Goal: Information Seeking & Learning: Learn about a topic

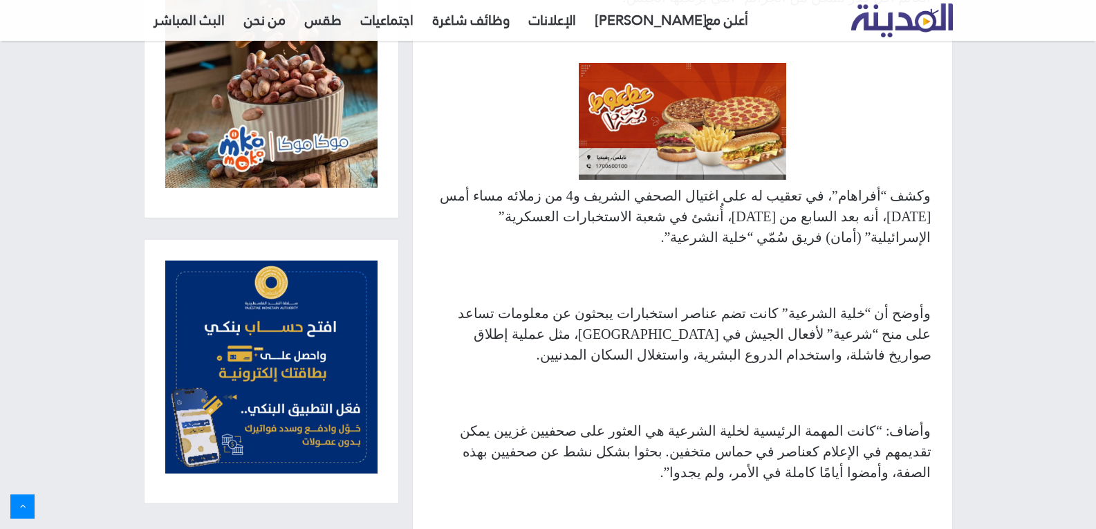
scroll to position [742, 0]
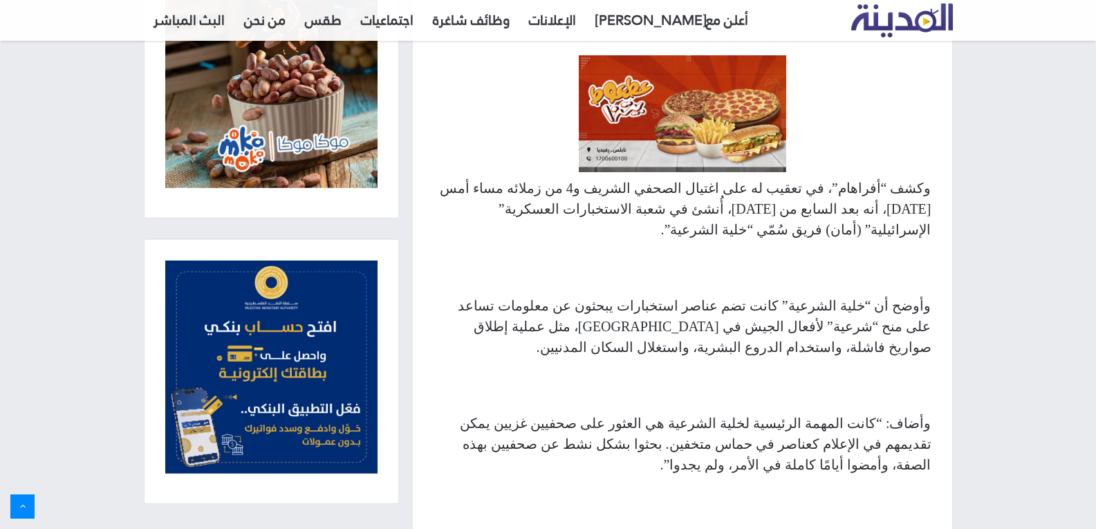
drag, startPoint x: 863, startPoint y: 153, endPoint x: 932, endPoint y: 109, distance: 82.7
click at [861, 295] on p "وأوضح أن “خلية الشرعية” كانت تضم عناصر استخبارات يبحثون عن معلومات تساعد على من…" at bounding box center [682, 326] width 498 height 62
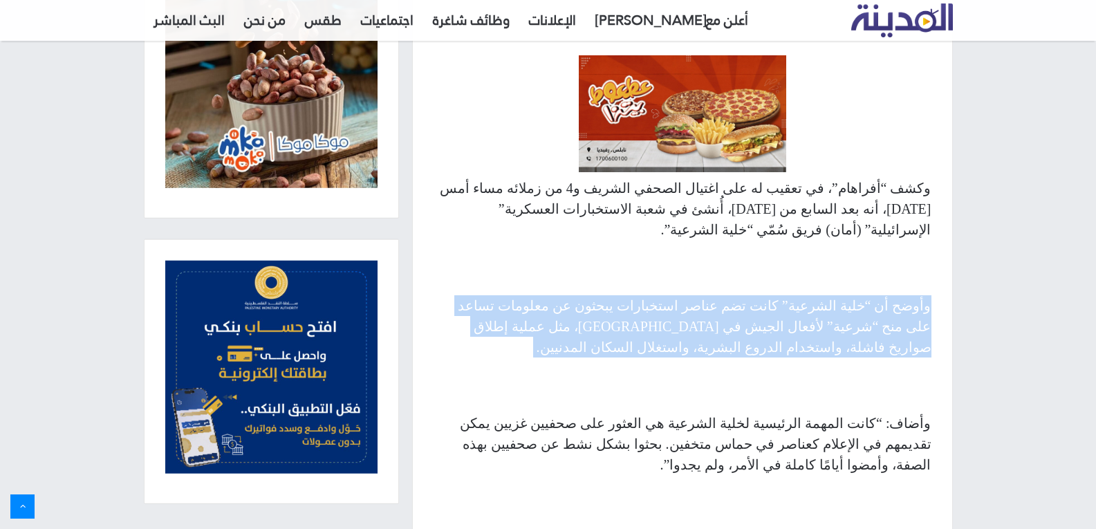
click at [861, 295] on p "وأوضح أن “خلية الشرعية” كانت تضم عناصر استخبارات يبحثون عن معلومات تساعد على من…" at bounding box center [682, 326] width 498 height 62
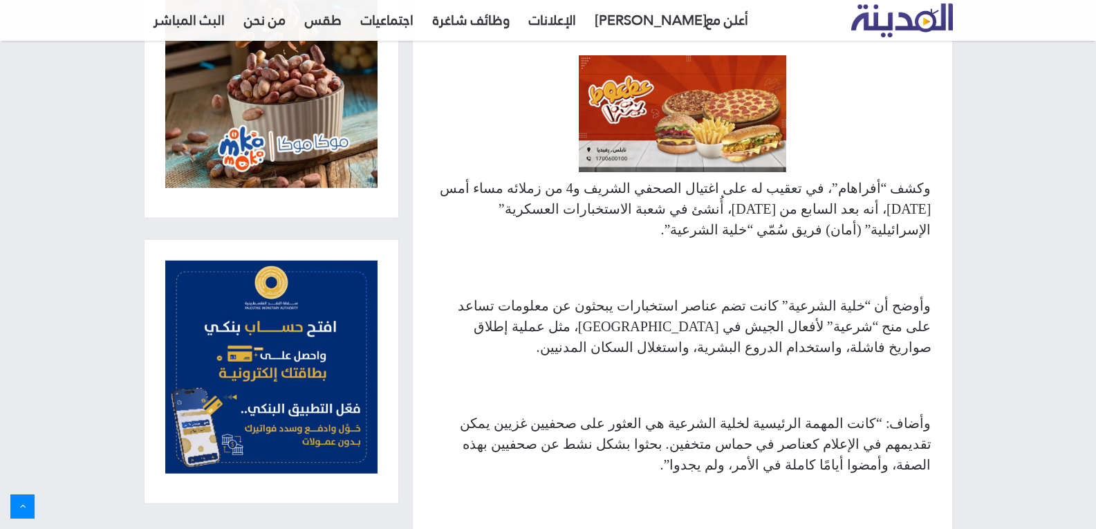
click at [825, 295] on p "وأوضح أن “خلية الشرعية” كانت تضم عناصر استخبارات يبحثون عن معلومات تساعد على من…" at bounding box center [682, 326] width 498 height 62
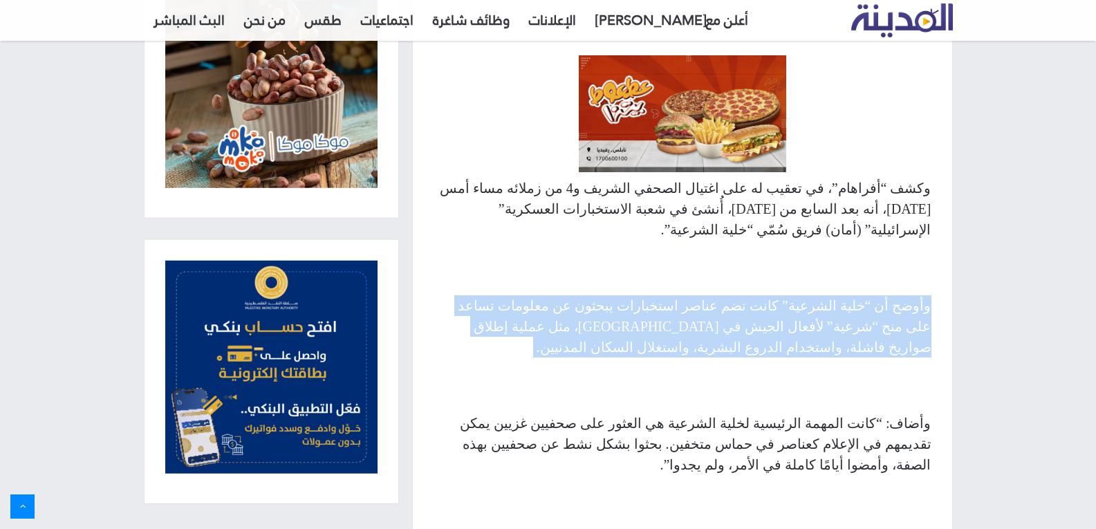
click at [825, 295] on p "وأوضح أن “خلية الشرعية” كانت تضم عناصر استخبارات يبحثون عن معلومات تساعد على من…" at bounding box center [682, 326] width 498 height 62
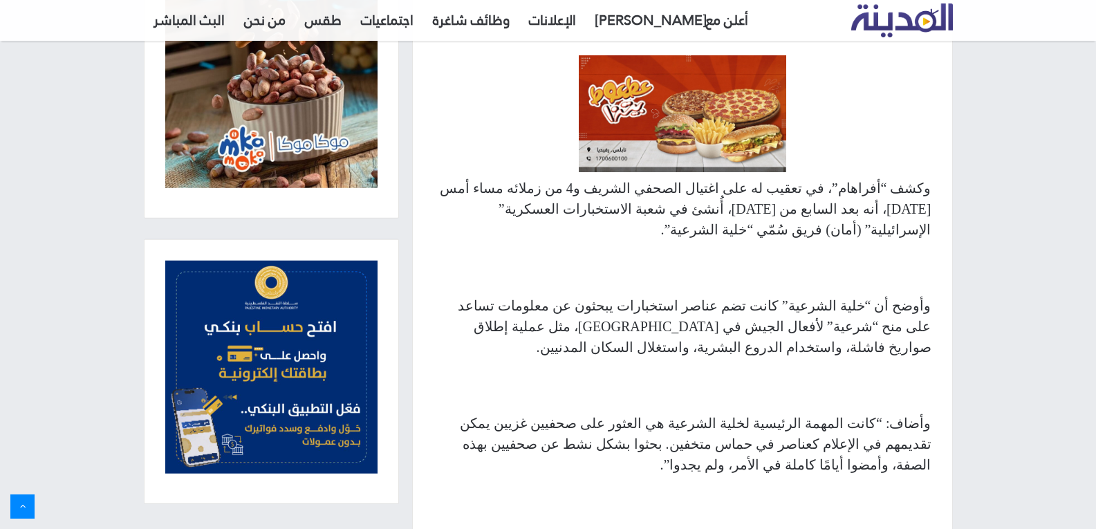
click at [813, 295] on p "وأوضح أن “خلية الشرعية” كانت تضم عناصر استخبارات يبحثون عن معلومات تساعد على من…" at bounding box center [682, 326] width 498 height 62
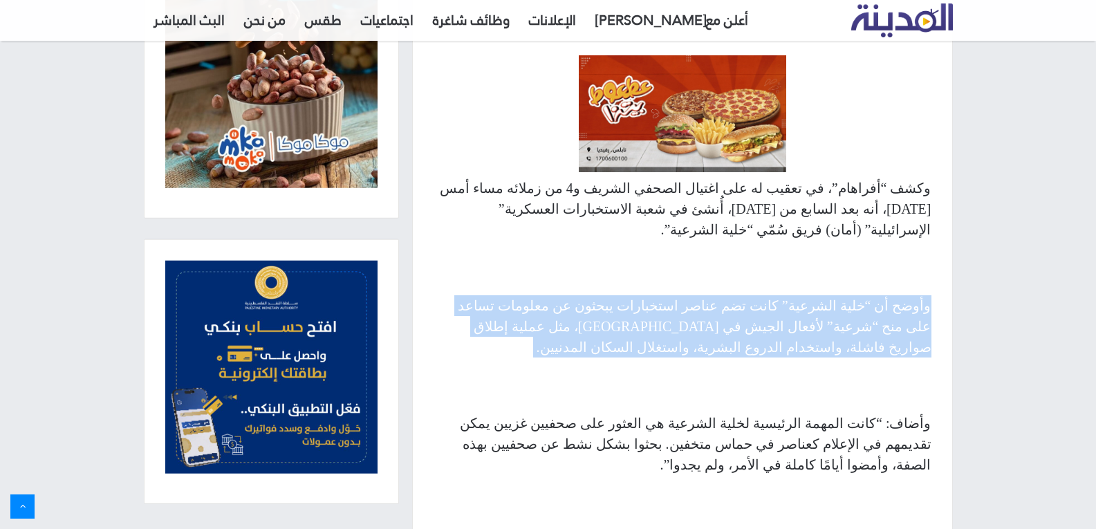
click at [813, 295] on p "وأوضح أن “خلية الشرعية” كانت تضم عناصر استخبارات يبحثون عن معلومات تساعد على من…" at bounding box center [682, 326] width 498 height 62
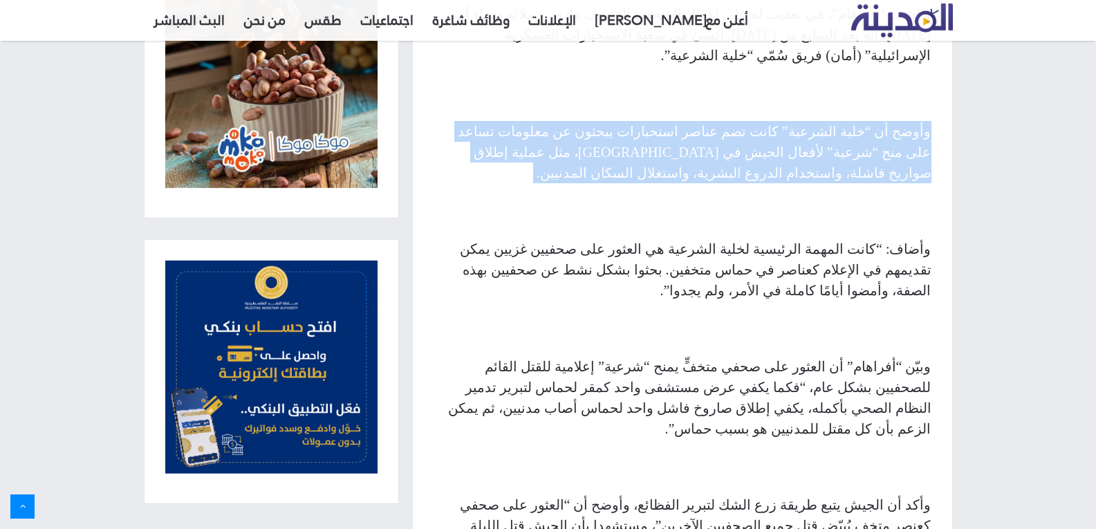
scroll to position [921, 0]
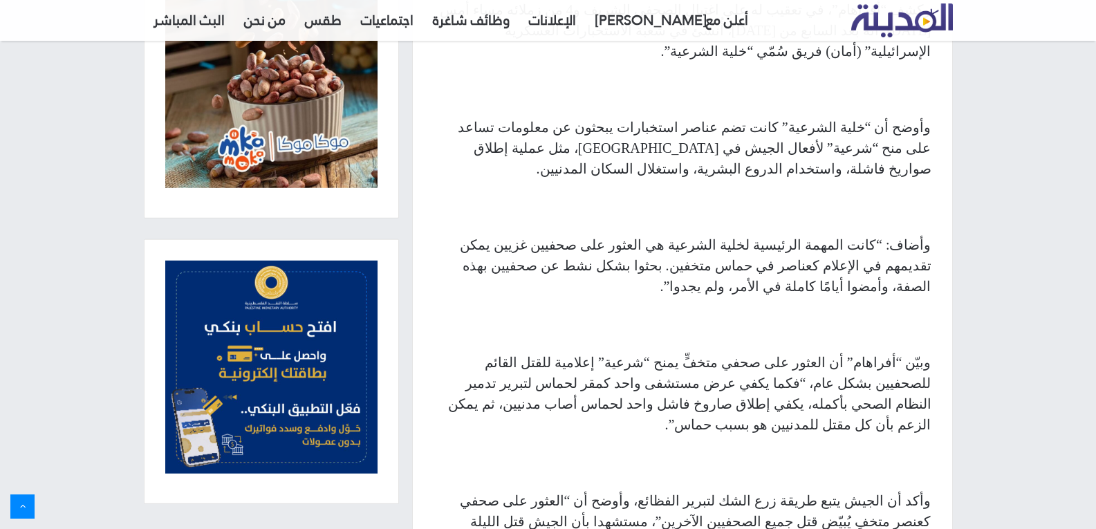
click at [700, 234] on p "وأضاف: “كانت المهمة الرئيسية لخلية الشرعية هي العثور على صحفيين غزيين يمكن تقدي…" at bounding box center [682, 265] width 498 height 62
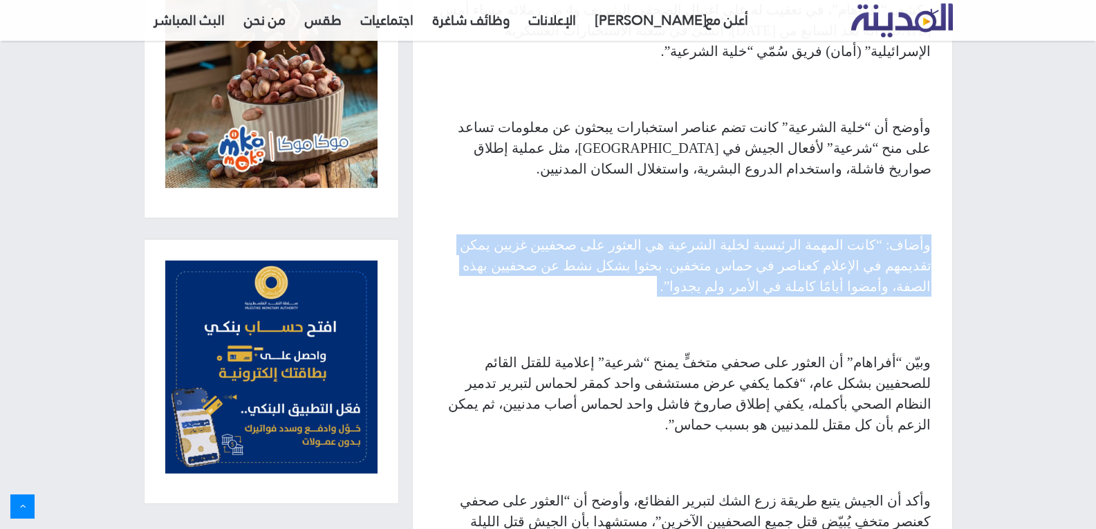
click at [700, 234] on p "وأضاف: “كانت المهمة الرئيسية لخلية الشرعية هي العثور على صحفيين غزيين يمكن تقدي…" at bounding box center [682, 265] width 498 height 62
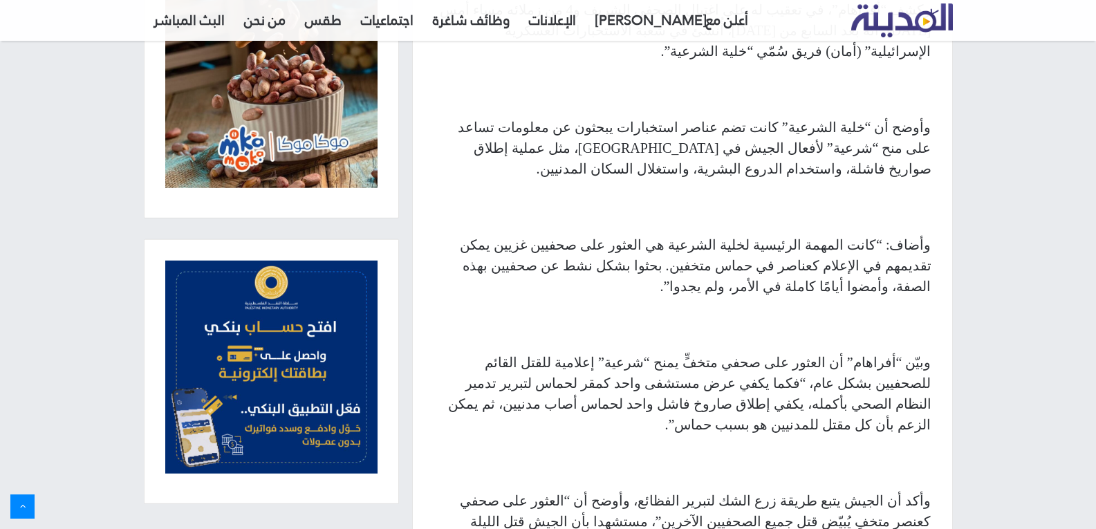
click at [730, 352] on p "وبيّن “أفراهام” أن العثور على صحفي متخفٍّ يمنح “شرعية” إعلامية للقتل القائم للص…" at bounding box center [682, 393] width 498 height 83
click at [731, 352] on p "وبيّن “أفراهام” أن العثور على صحفي متخفٍّ يمنح “شرعية” إعلامية للقتل القائم للص…" at bounding box center [682, 393] width 498 height 83
click at [749, 234] on p "وأضاف: “كانت المهمة الرئيسية لخلية الشرعية هي العثور على صحفيين غزيين يمكن تقدي…" at bounding box center [682, 265] width 498 height 62
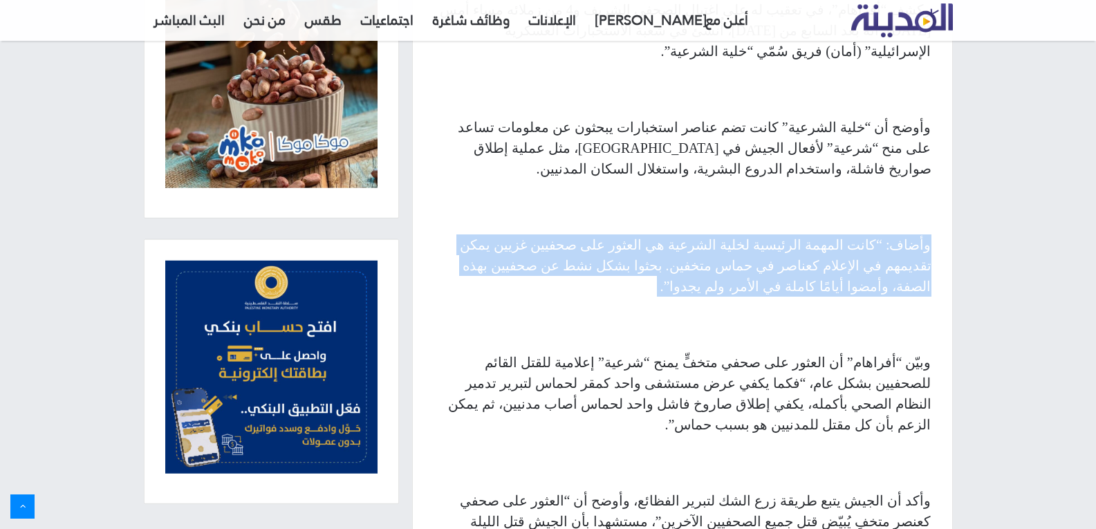
click at [749, 234] on p "وأضاف: “كانت المهمة الرئيسية لخلية الشرعية هي العثور على صحفيين غزيين يمكن تقدي…" at bounding box center [682, 265] width 498 height 62
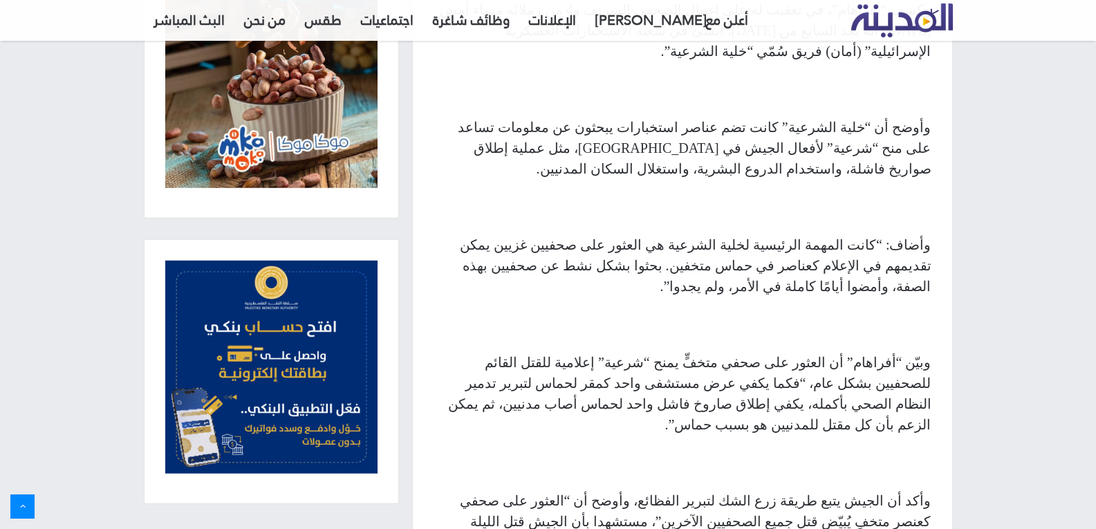
click at [752, 352] on p "وبيّن “أفراهام” أن العثور على صحفي متخفٍّ يمنح “شرعية” إعلامية للقتل القائم للص…" at bounding box center [682, 393] width 498 height 83
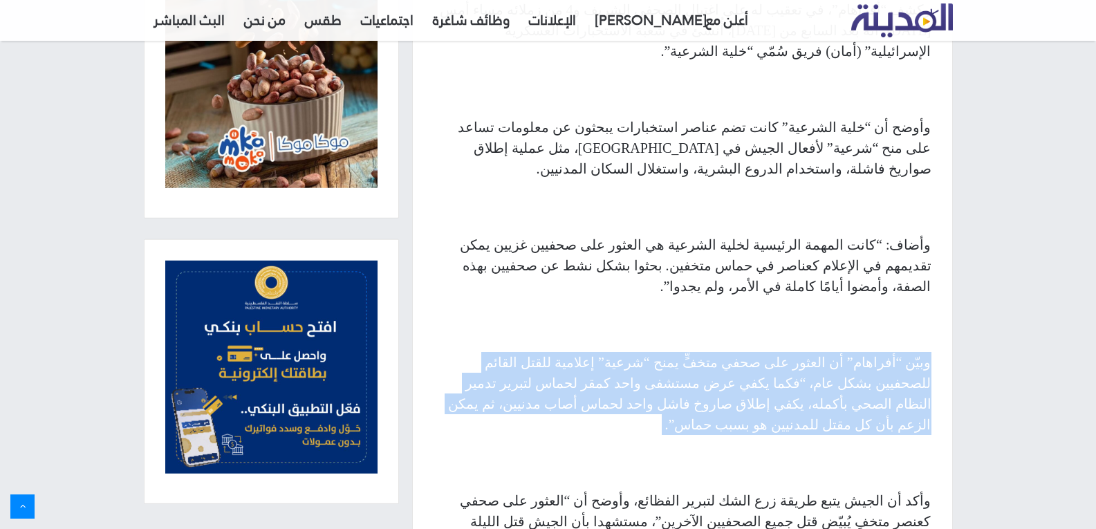
click at [752, 352] on p "وبيّن “أفراهام” أن العثور على صحفي متخفٍّ يمنح “شرعية” إعلامية للقتل القائم للص…" at bounding box center [682, 393] width 498 height 83
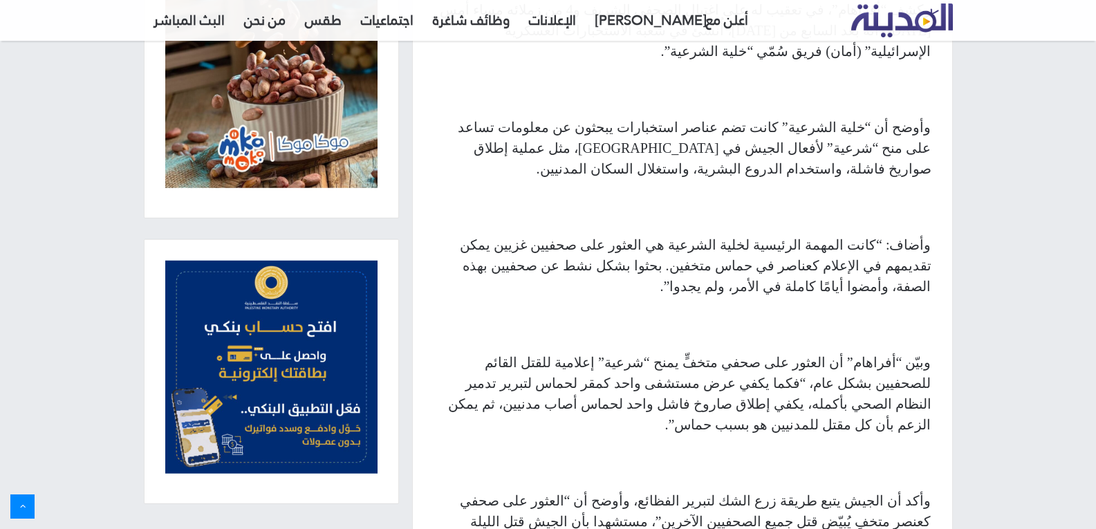
click at [734, 352] on p "وبيّن “أفراهام” أن العثور على صحفي متخفٍّ يمنح “شرعية” إعلامية للقتل القائم للص…" at bounding box center [682, 393] width 498 height 83
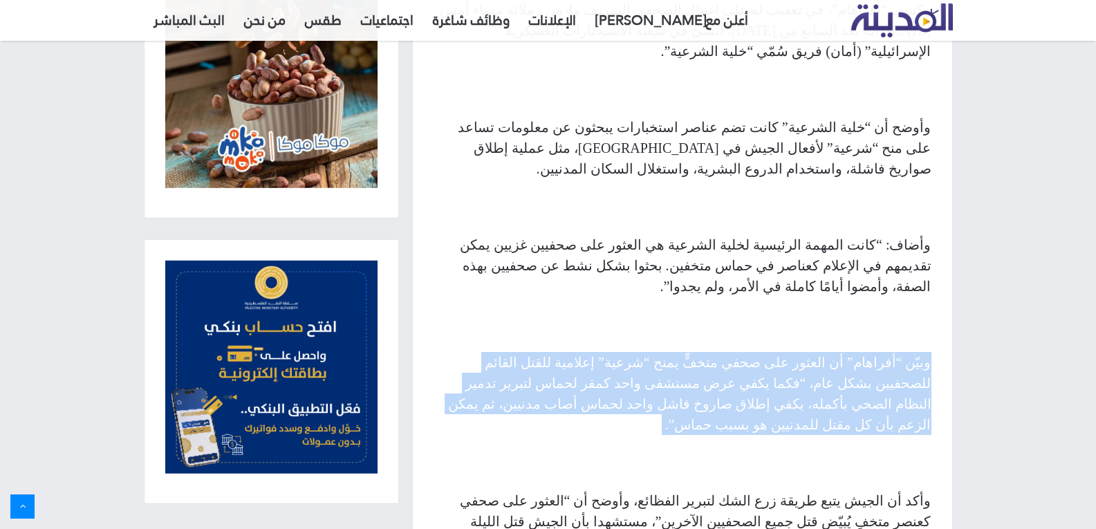
click at [734, 352] on p "وبيّن “أفراهام” أن العثور على صحفي متخفٍّ يمنح “شرعية” إعلامية للقتل القائم للص…" at bounding box center [682, 393] width 498 height 83
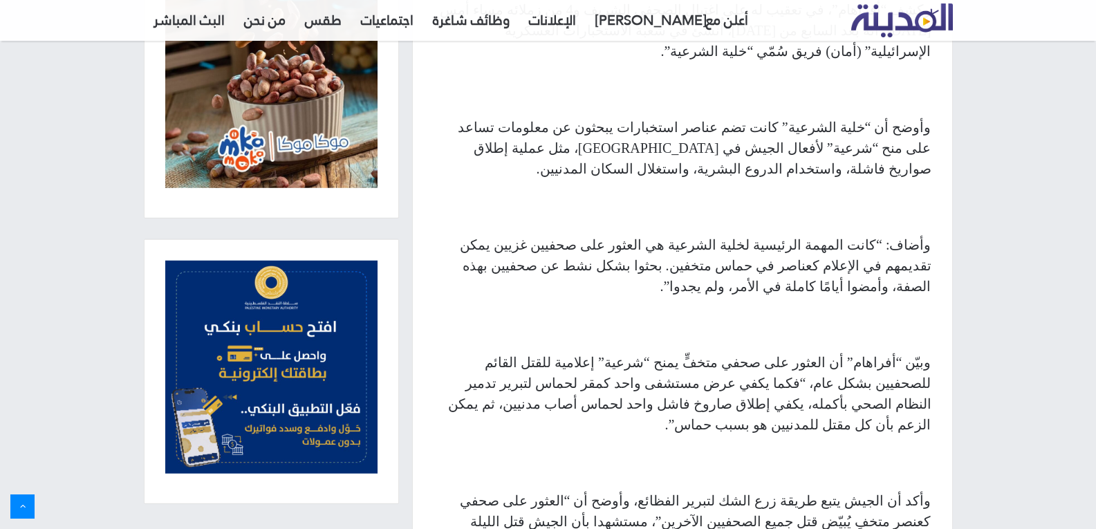
click at [731, 352] on p "وبيّن “أفراهام” أن العثور على صحفي متخفٍّ يمنح “شرعية” إعلامية للقتل القائم للص…" at bounding box center [682, 393] width 498 height 83
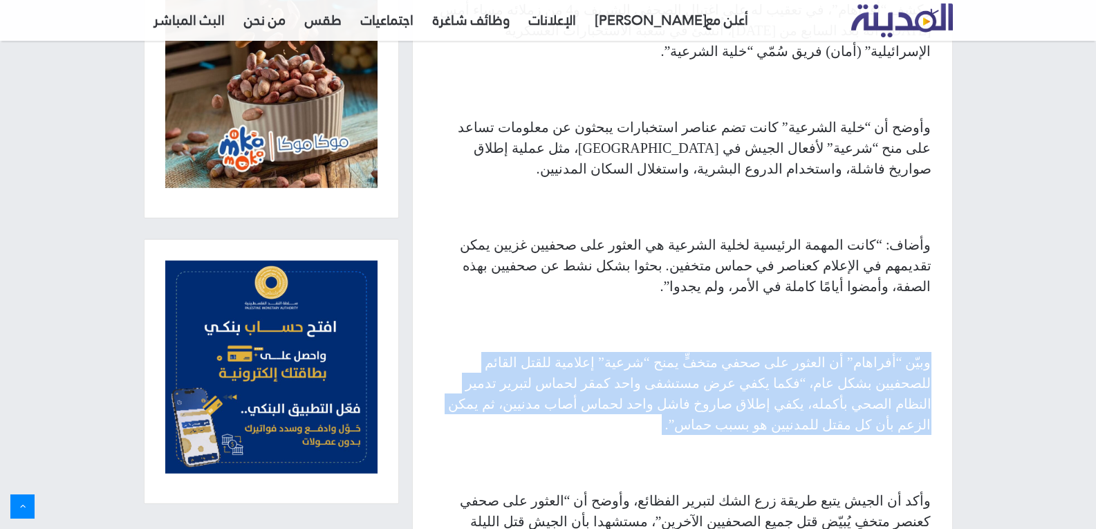
click at [731, 352] on p "وبيّن “أفراهام” أن العثور على صحفي متخفٍّ يمنح “شرعية” إعلامية للقتل القائم للص…" at bounding box center [682, 393] width 498 height 83
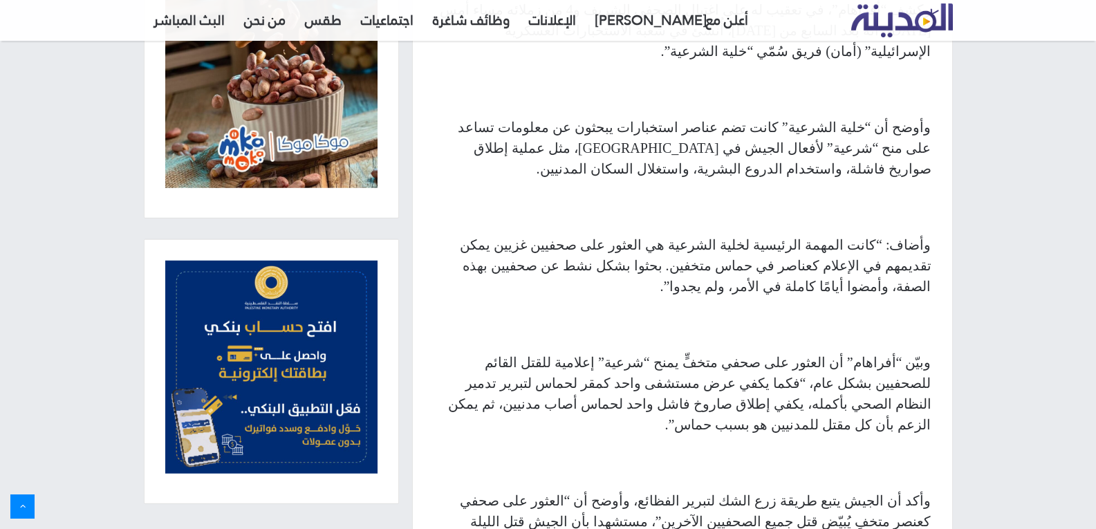
click at [713, 352] on p "وبيّن “أفراهام” أن العثور على صحفي متخفٍّ يمنح “شرعية” إعلامية للقتل القائم للص…" at bounding box center [682, 393] width 498 height 83
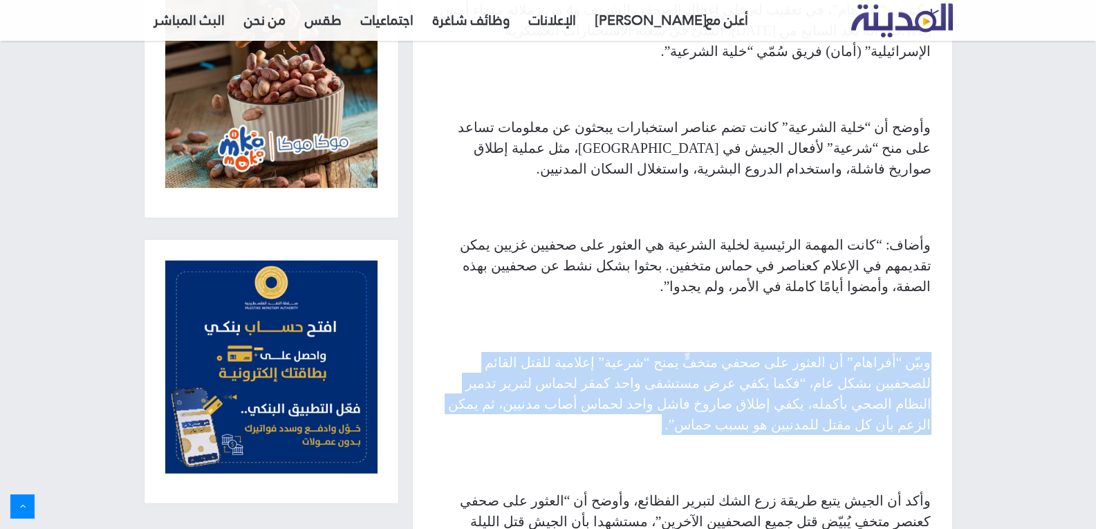
click at [713, 352] on p "وبيّن “أفراهام” أن العثور على صحفي متخفٍّ يمنح “شرعية” إعلامية للقتل القائم للص…" at bounding box center [682, 393] width 498 height 83
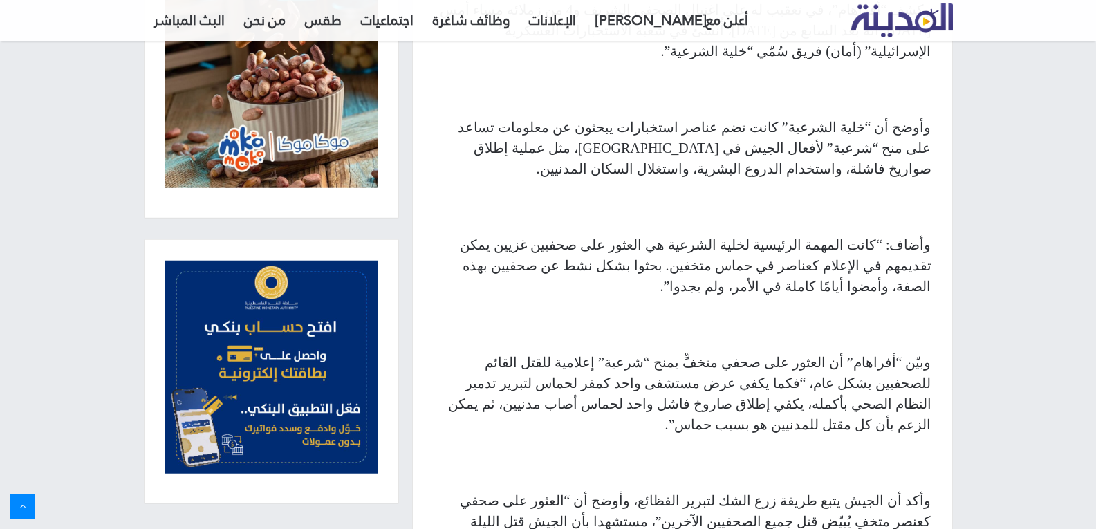
click at [745, 352] on p "وبيّن “أفراهام” أن العثور على صحفي متخفٍّ يمنح “شرعية” إعلامية للقتل القائم للص…" at bounding box center [682, 393] width 498 height 83
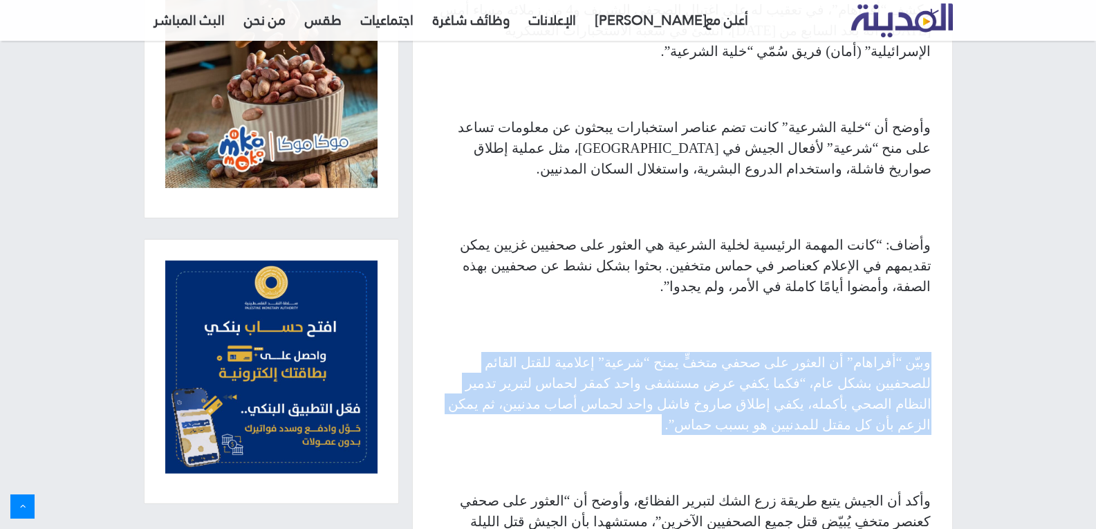
click at [745, 352] on p "وبيّن “أفراهام” أن العثور على صحفي متخفٍّ يمنح “شرعية” إعلامية للقتل القائم للص…" at bounding box center [682, 393] width 498 height 83
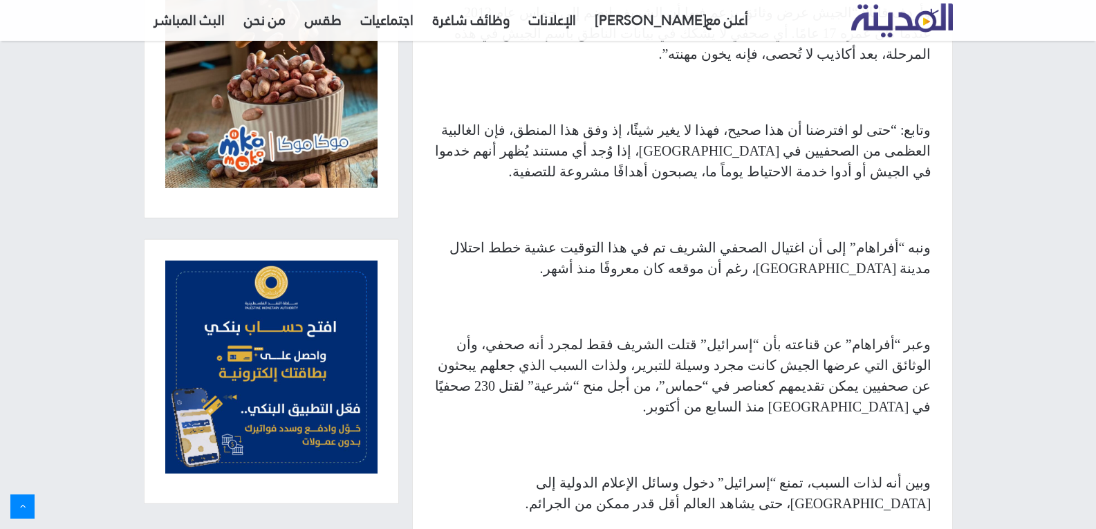
scroll to position [1756, 0]
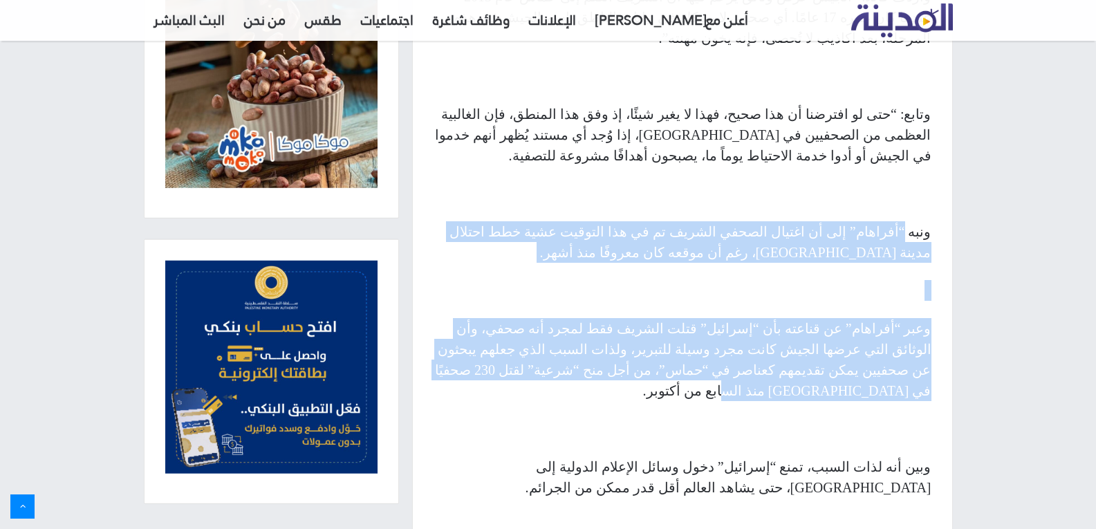
drag, startPoint x: 602, startPoint y: 205, endPoint x: 910, endPoint y: 73, distance: 335.1
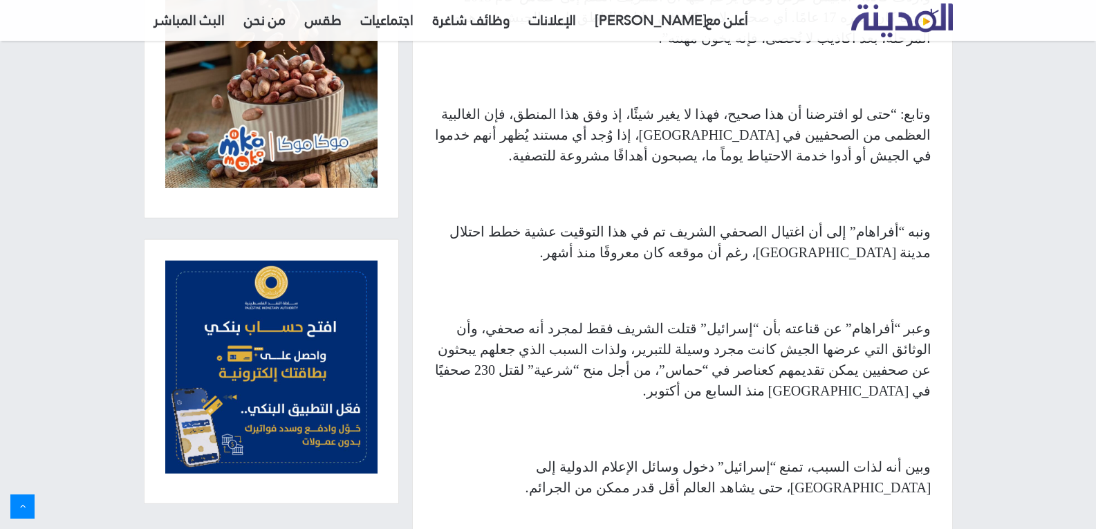
click at [823, 456] on p "وبين أنه لذات السبب، تمنع “إسرائيل” دخول وسائل الإعلام الدولية إلى [GEOGRAPHIC_…" at bounding box center [682, 476] width 498 height 41
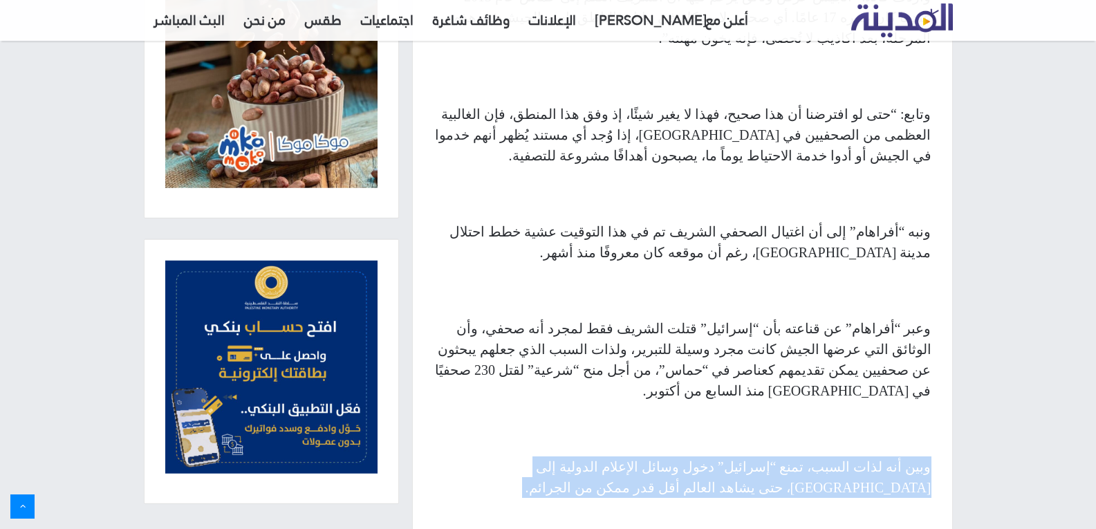
drag, startPoint x: 823, startPoint y: 280, endPoint x: 983, endPoint y: 358, distance: 177.8
click at [824, 456] on p "وبين أنه لذات السبب، تمنع “إسرائيل” دخول وسائل الإعلام الدولية إلى [GEOGRAPHIC_…" at bounding box center [682, 476] width 498 height 41
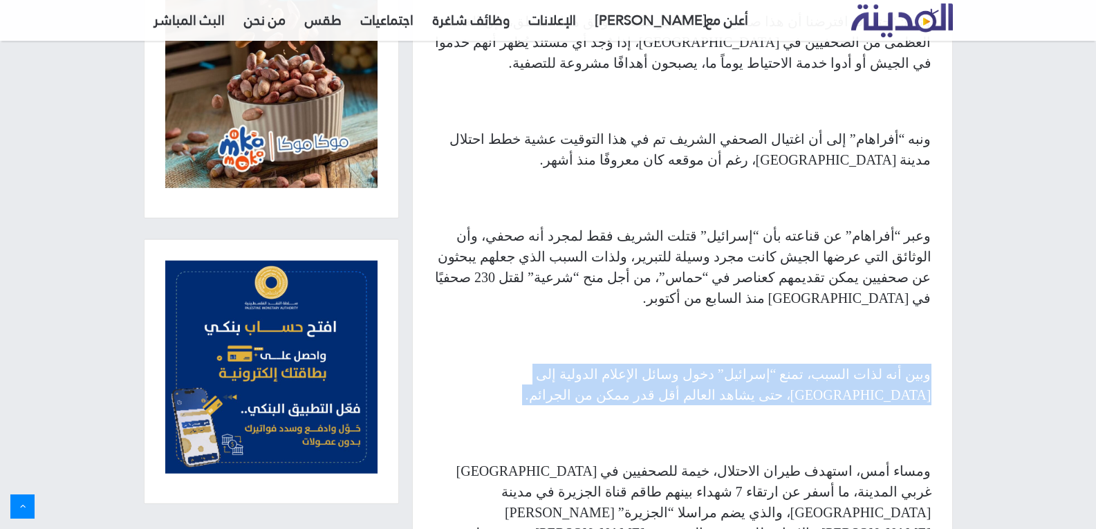
scroll to position [1892, 0]
